Goal: Use online tool/utility: Utilize a website feature to perform a specific function

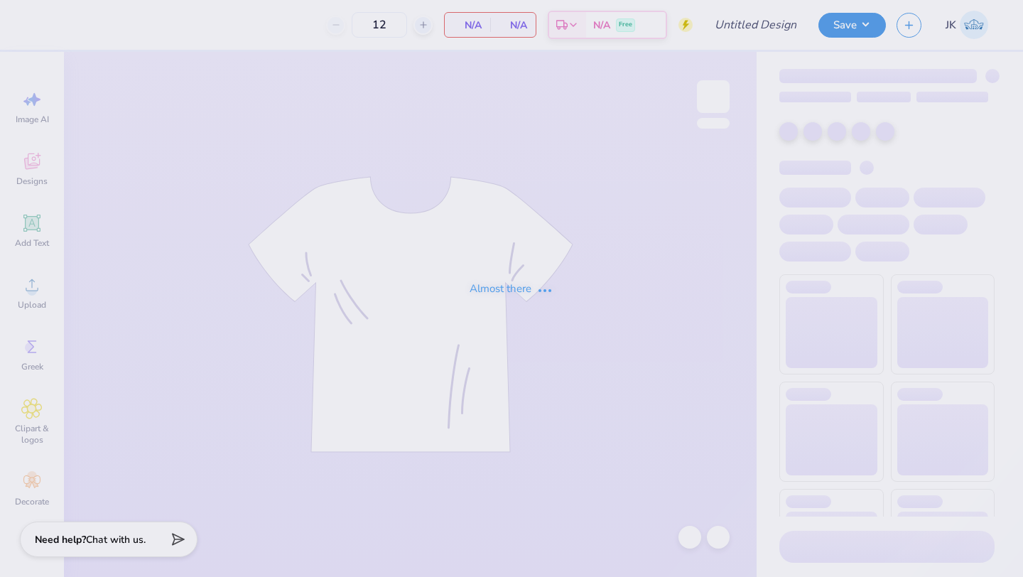
type input "DZ Debut"
type input "40"
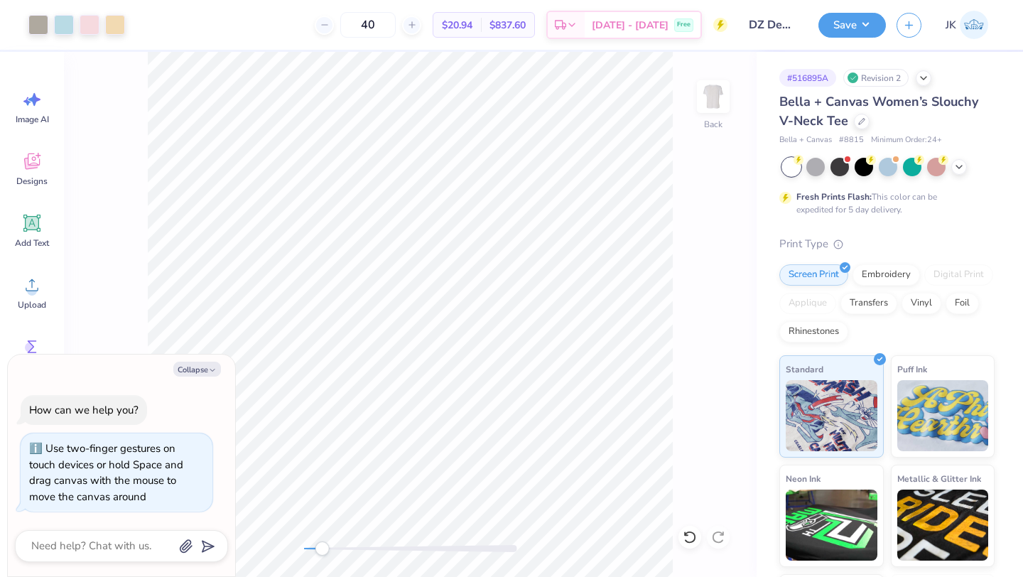
drag, startPoint x: 304, startPoint y: 545, endPoint x: 322, endPoint y: 543, distance: 17.9
click at [322, 543] on div "Accessibility label" at bounding box center [322, 548] width 14 height 14
click at [200, 361] on button "Collapse" at bounding box center [197, 368] width 48 height 15
type textarea "x"
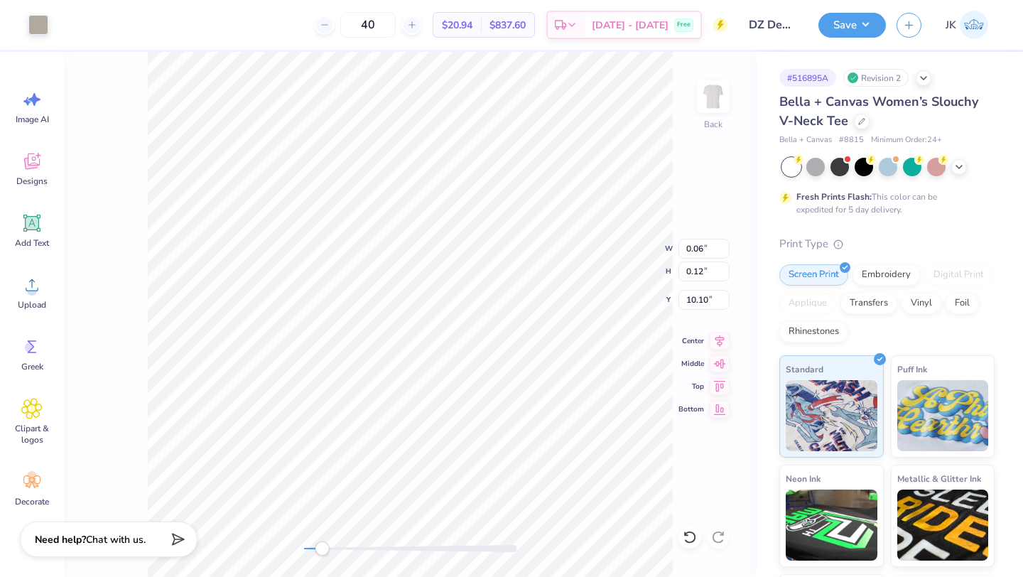
type input "0.06"
type input "0.12"
type input "10.10"
type input "5.73"
type input "1.24"
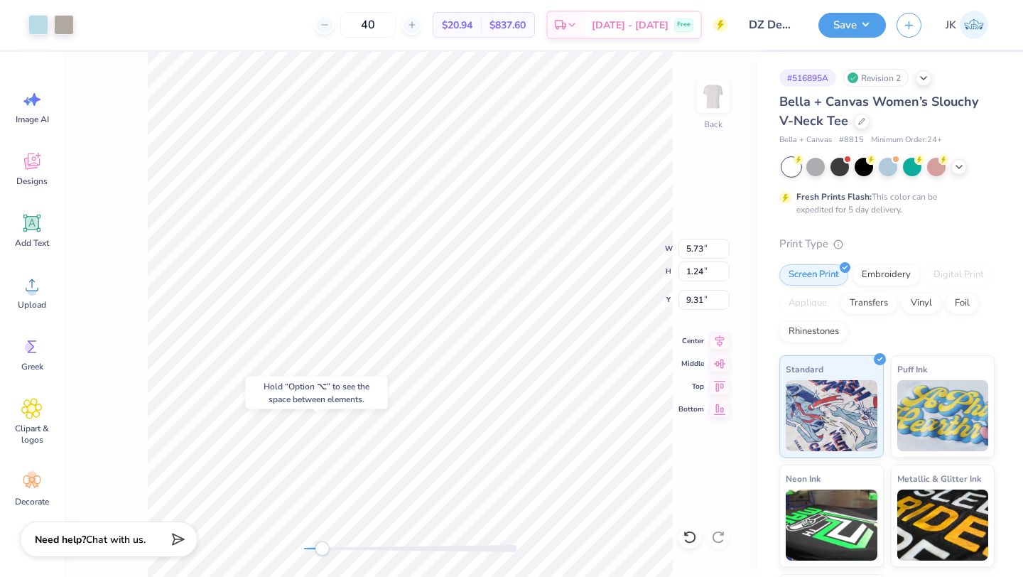
type input "9.00"
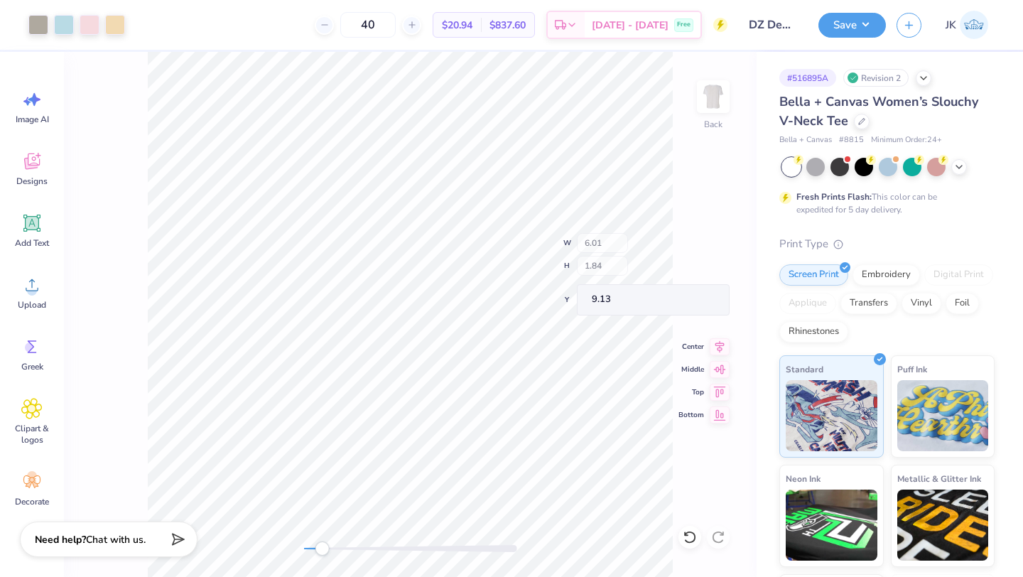
type input "8.47"
